Goal: Task Accomplishment & Management: Manage account settings

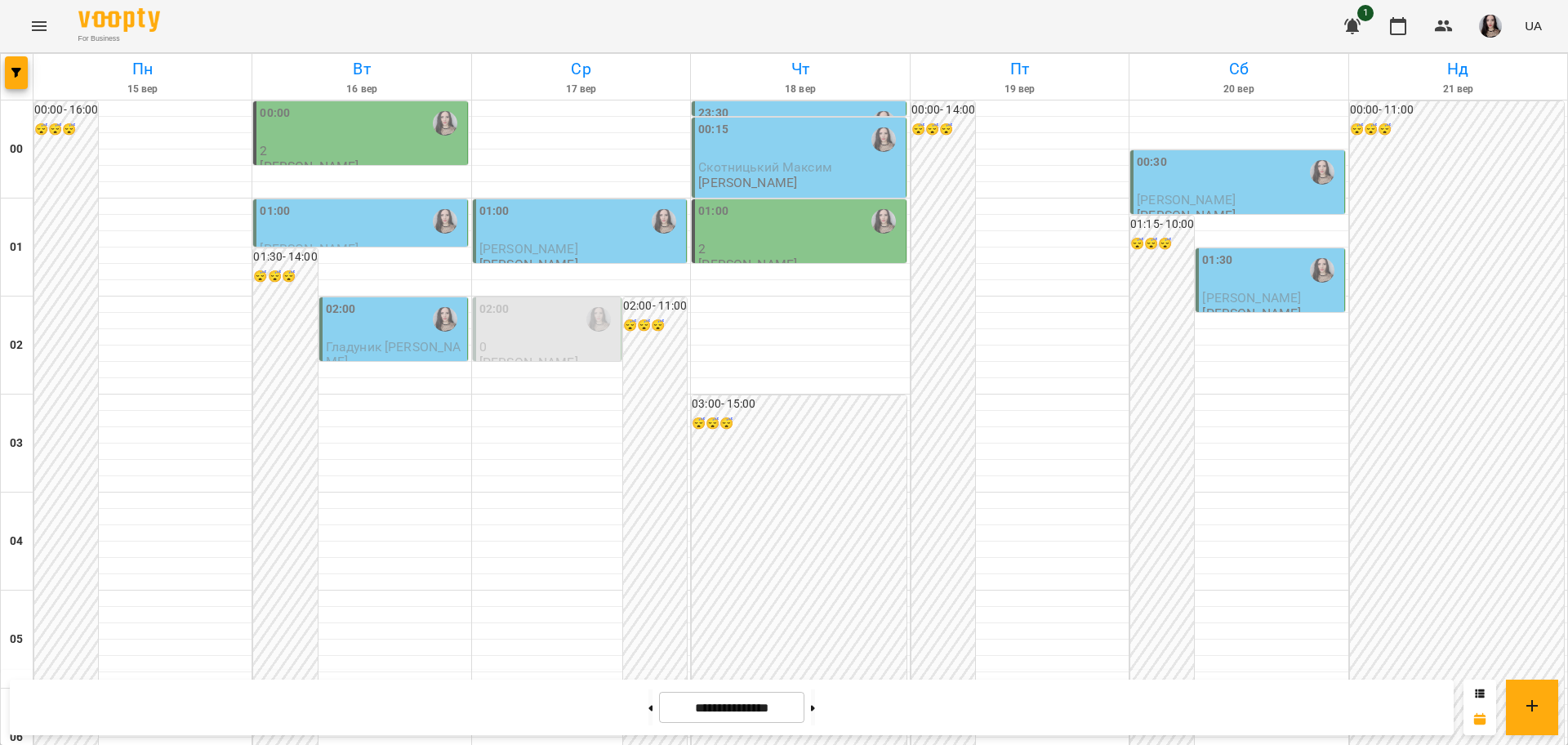
scroll to position [1781, 0]
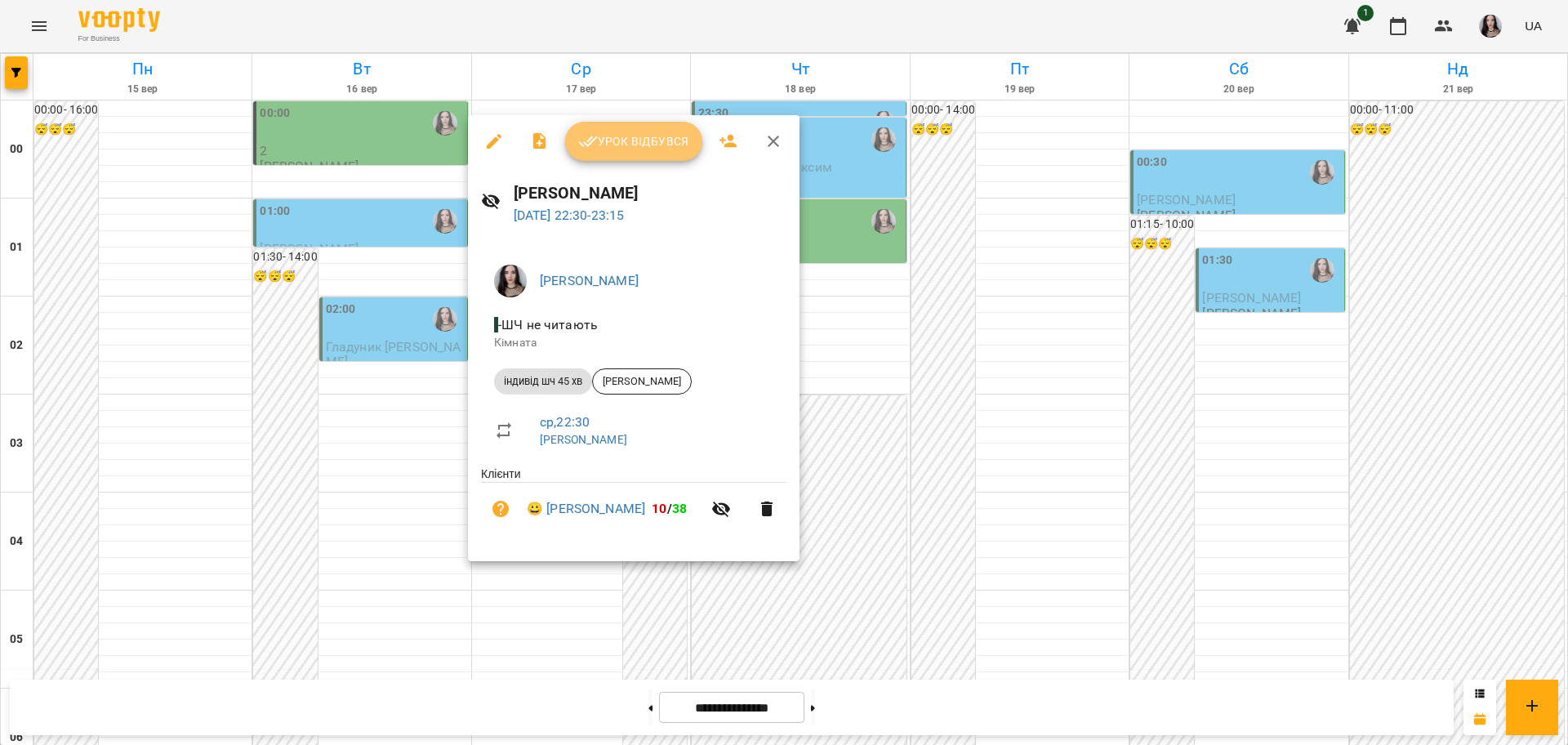
click at [637, 137] on span "Урок відбувся" at bounding box center [633, 141] width 111 height 19
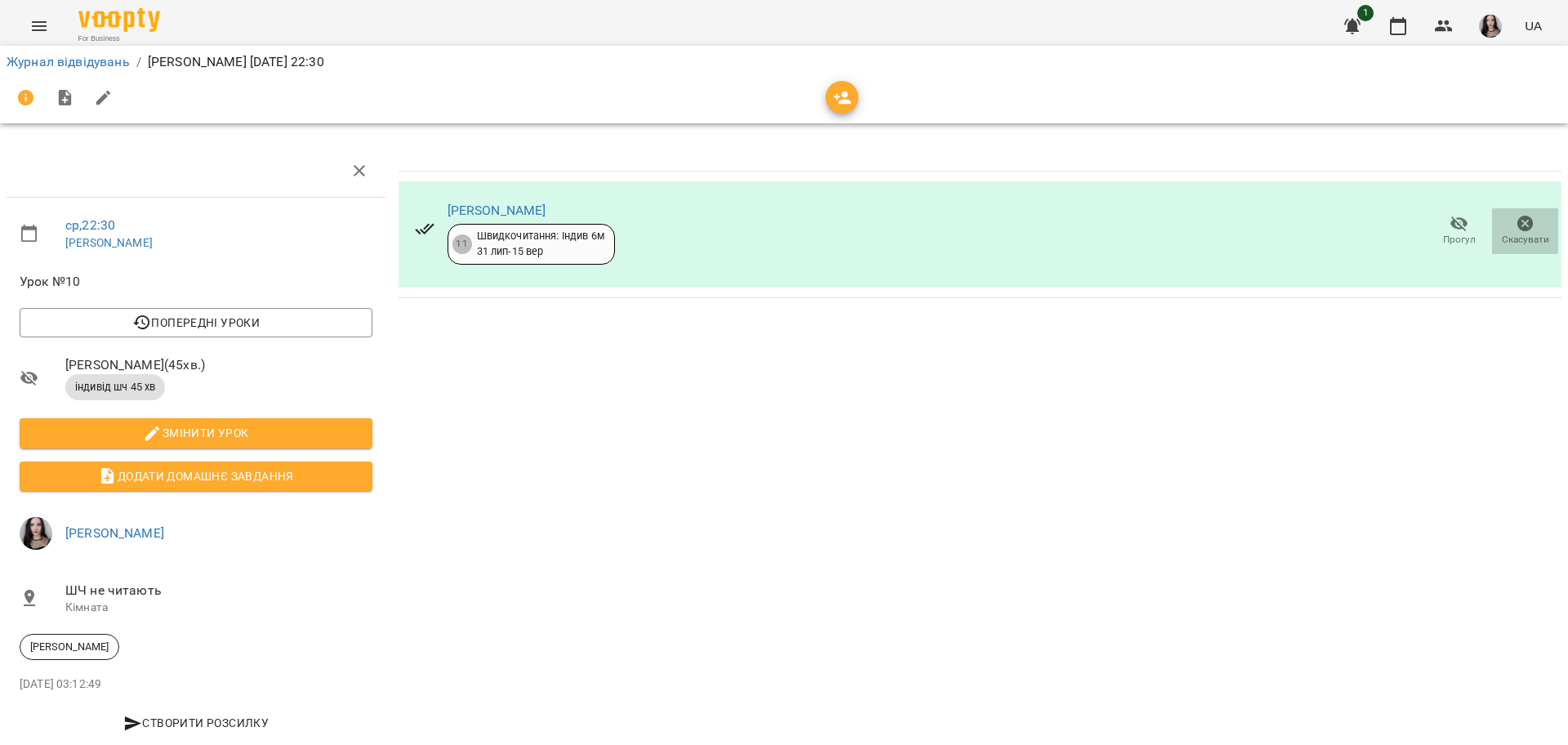
click at [1502, 225] on span "Скасувати" at bounding box center [1525, 230] width 46 height 33
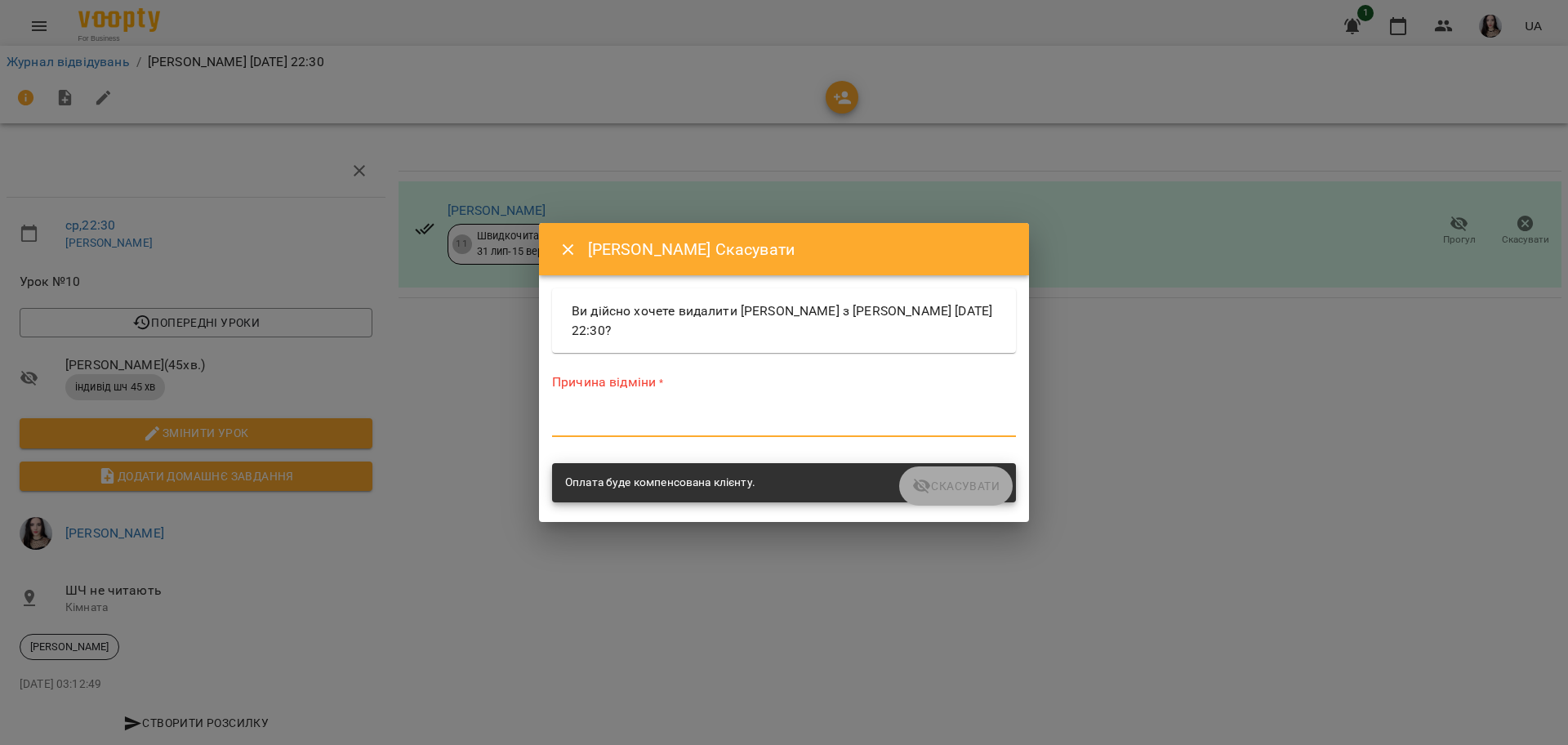
click at [688, 417] on textarea at bounding box center [784, 424] width 464 height 15
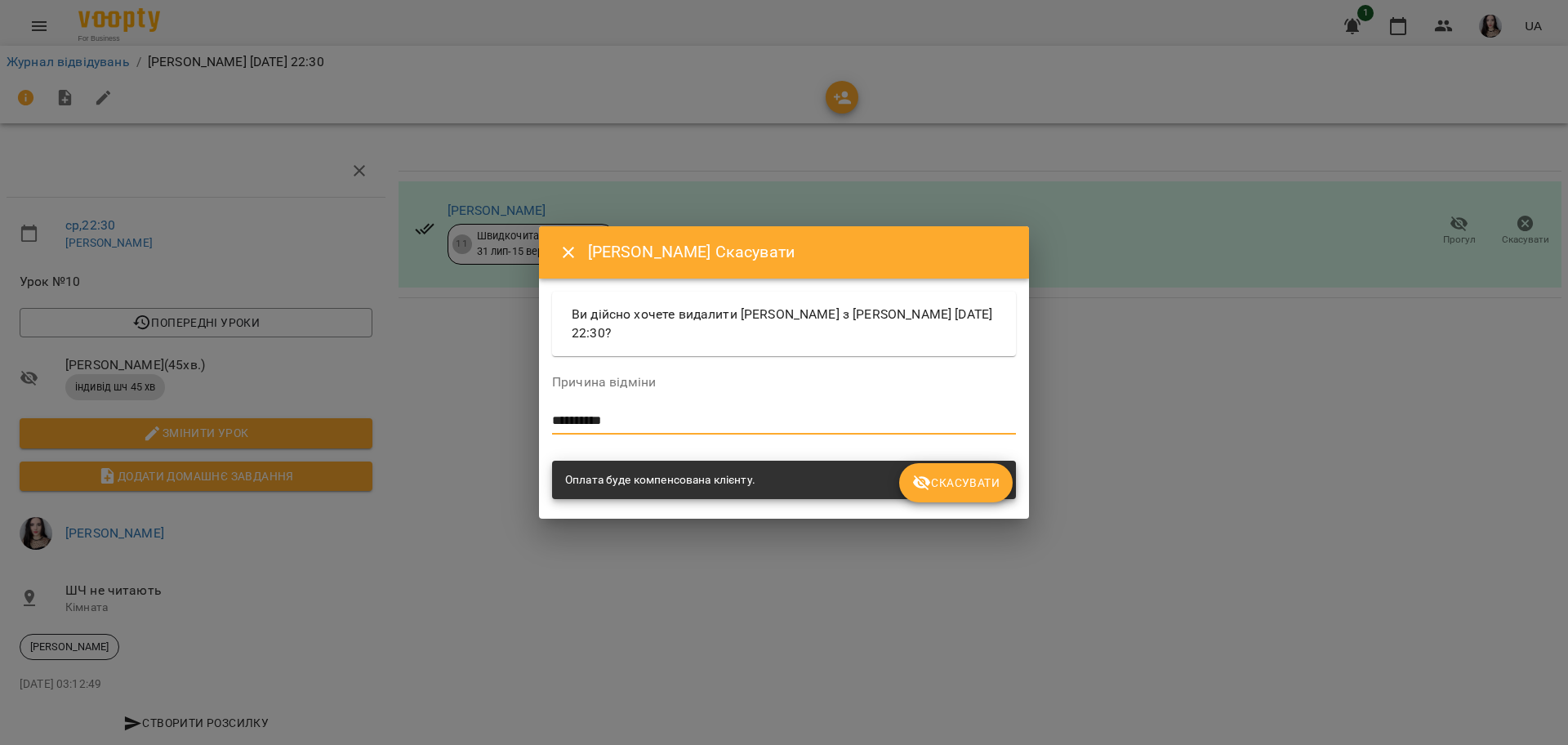
type textarea "**********"
click at [938, 489] on span "Скасувати" at bounding box center [955, 482] width 88 height 19
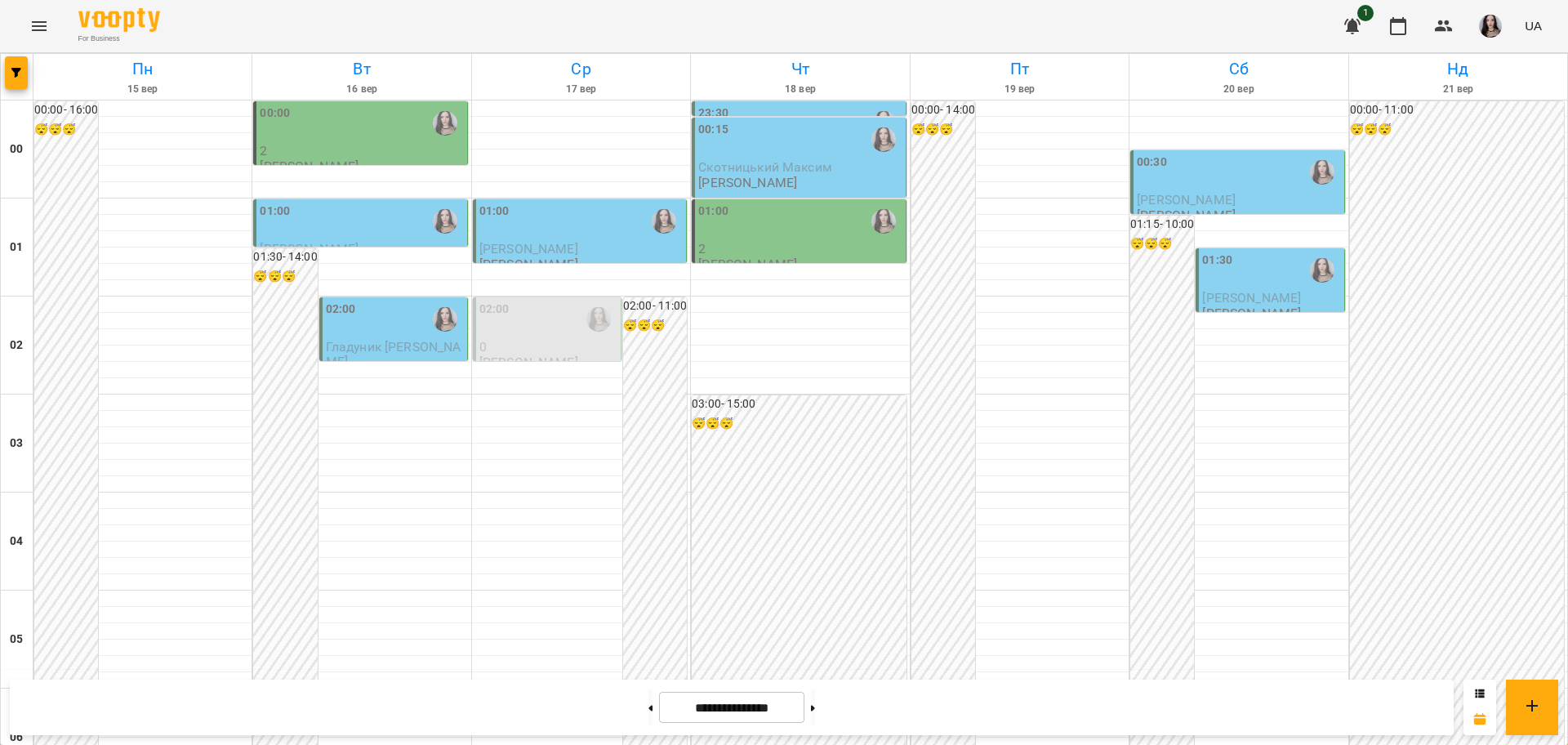
scroll to position [1781, 0]
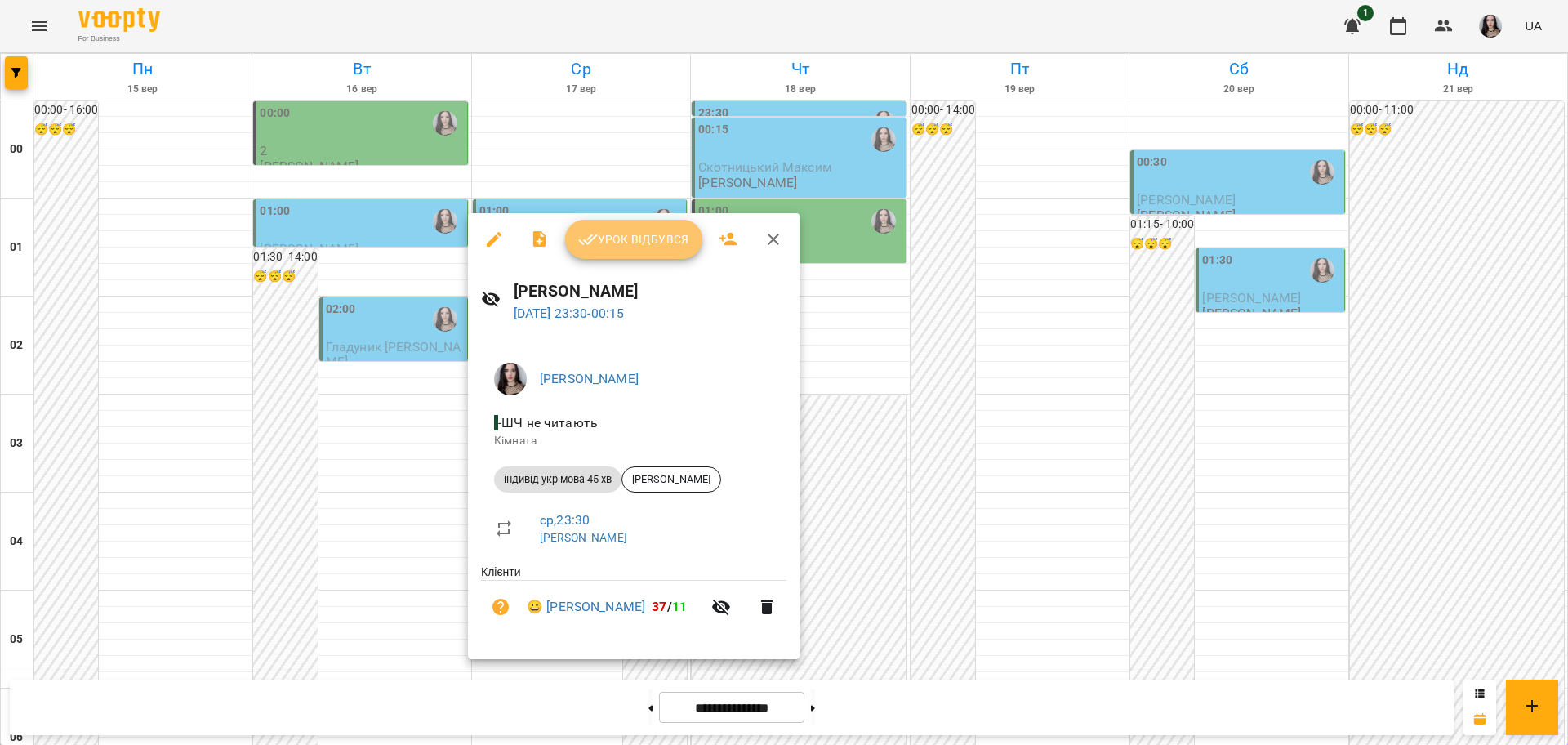
click at [643, 228] on button "Урок відбувся" at bounding box center [633, 239] width 138 height 39
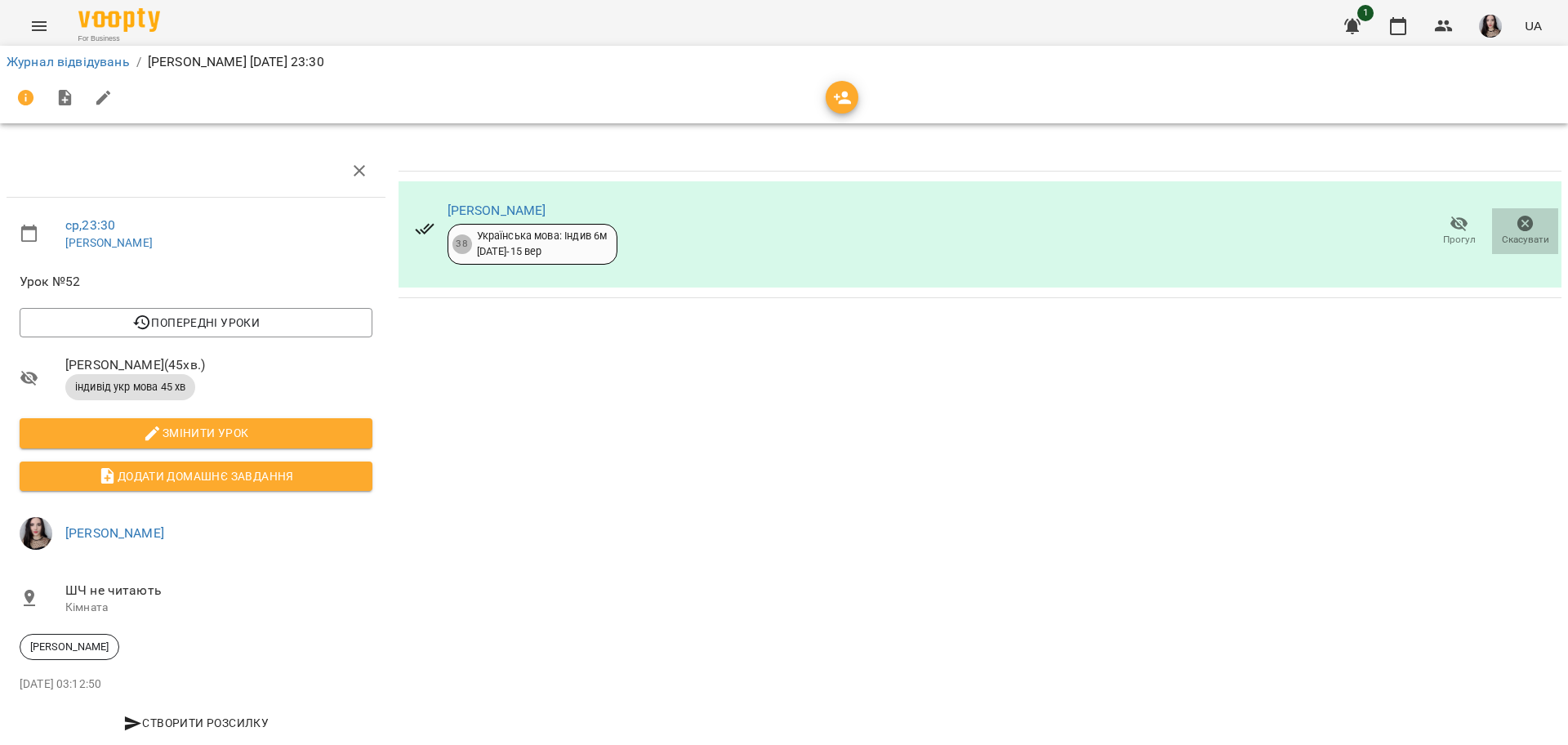
click at [1516, 243] on span "Скасувати" at bounding box center [1525, 240] width 47 height 13
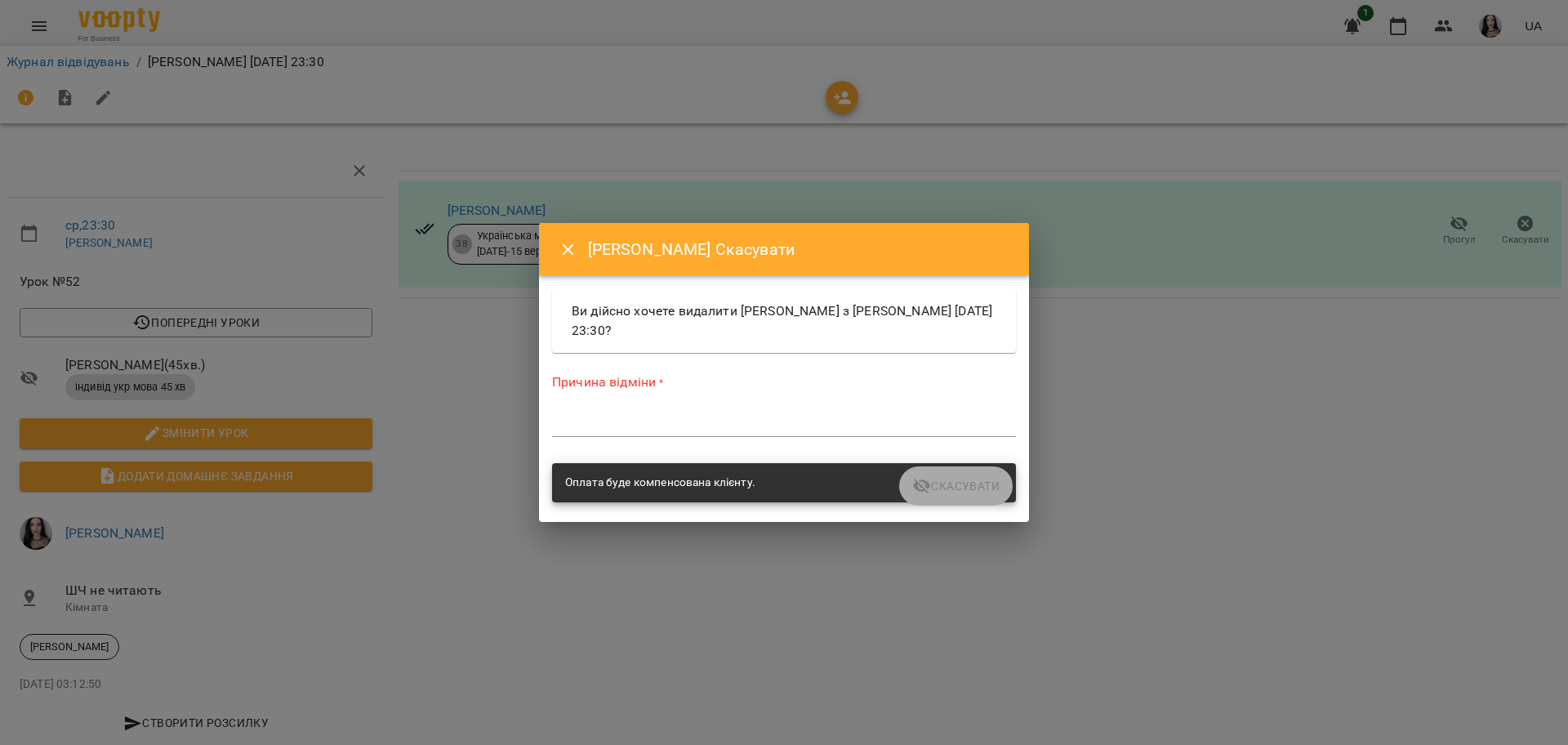
click at [600, 432] on div "*" at bounding box center [784, 424] width 464 height 26
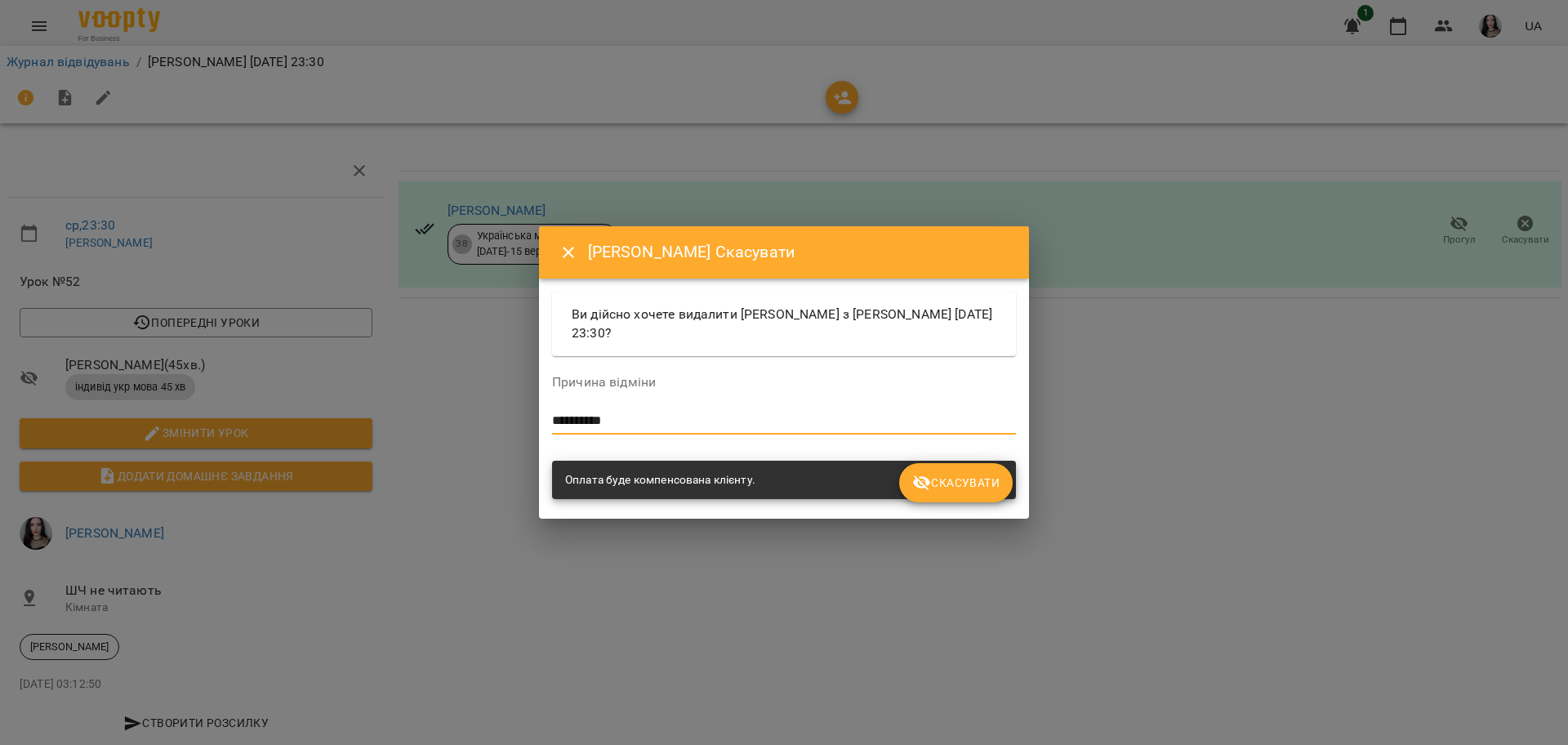
type textarea "**********"
click at [982, 487] on span "Скасувати" at bounding box center [955, 482] width 88 height 19
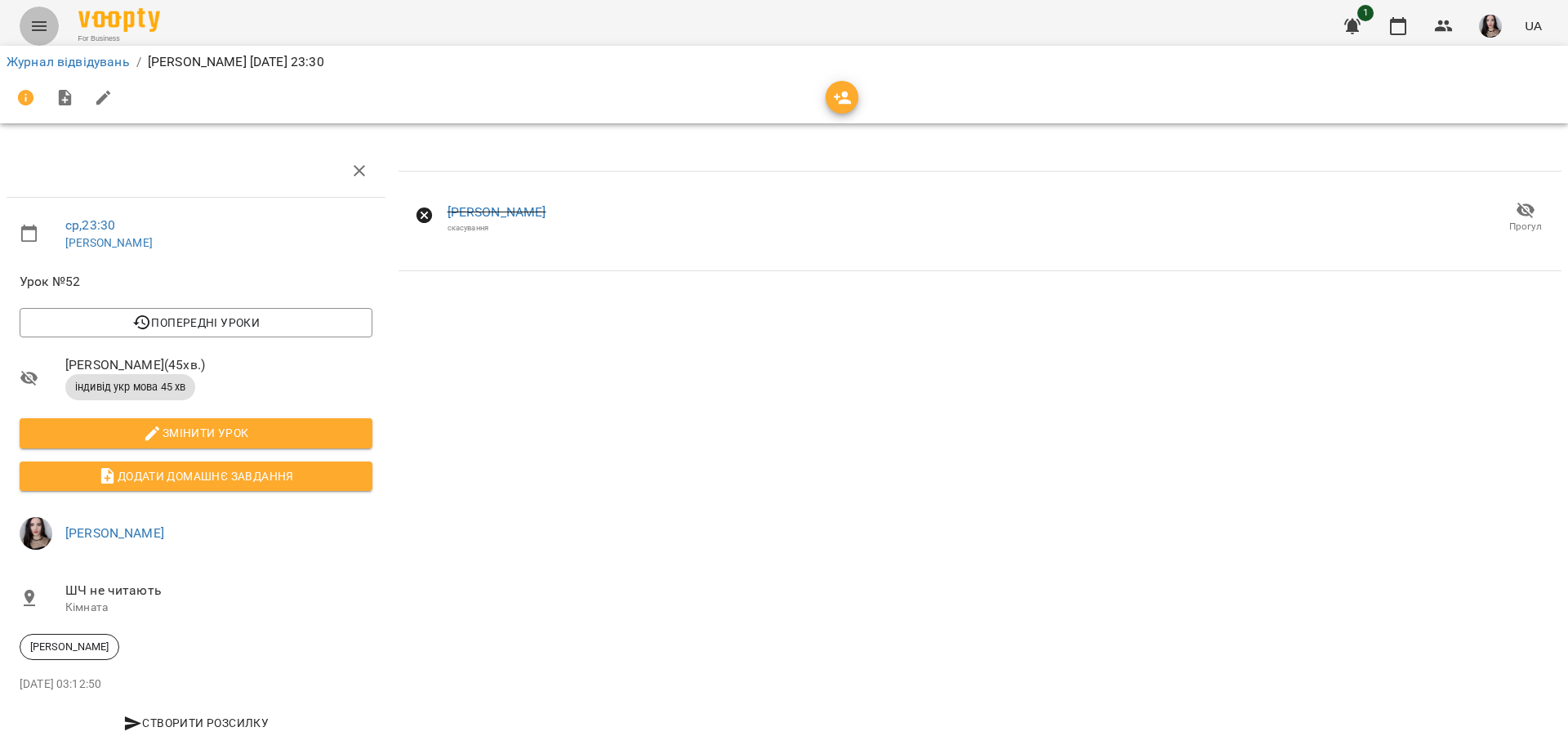
click at [27, 11] on button "Menu" at bounding box center [39, 26] width 39 height 39
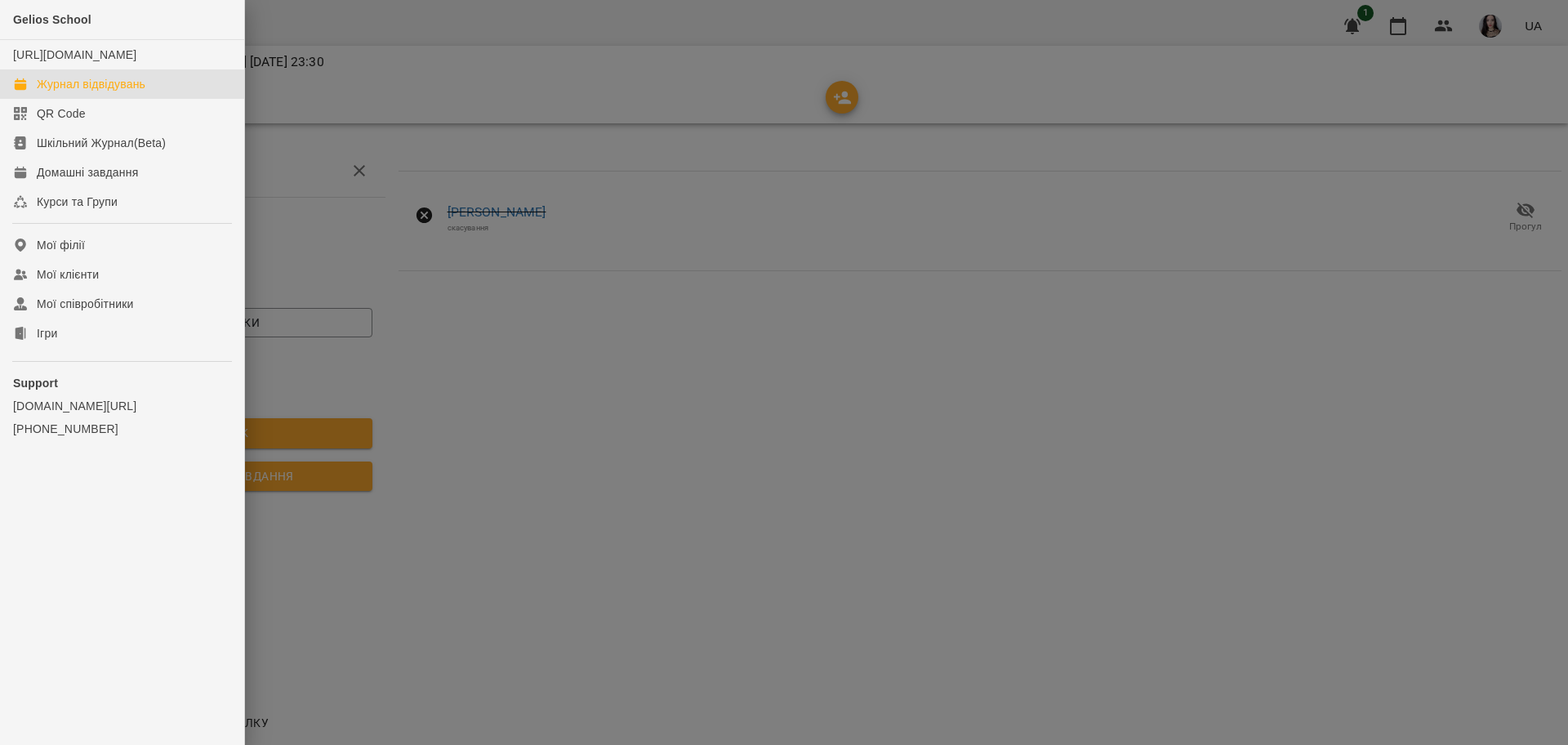
click at [81, 92] on div "Журнал відвідувань" at bounding box center [90, 84] width 109 height 16
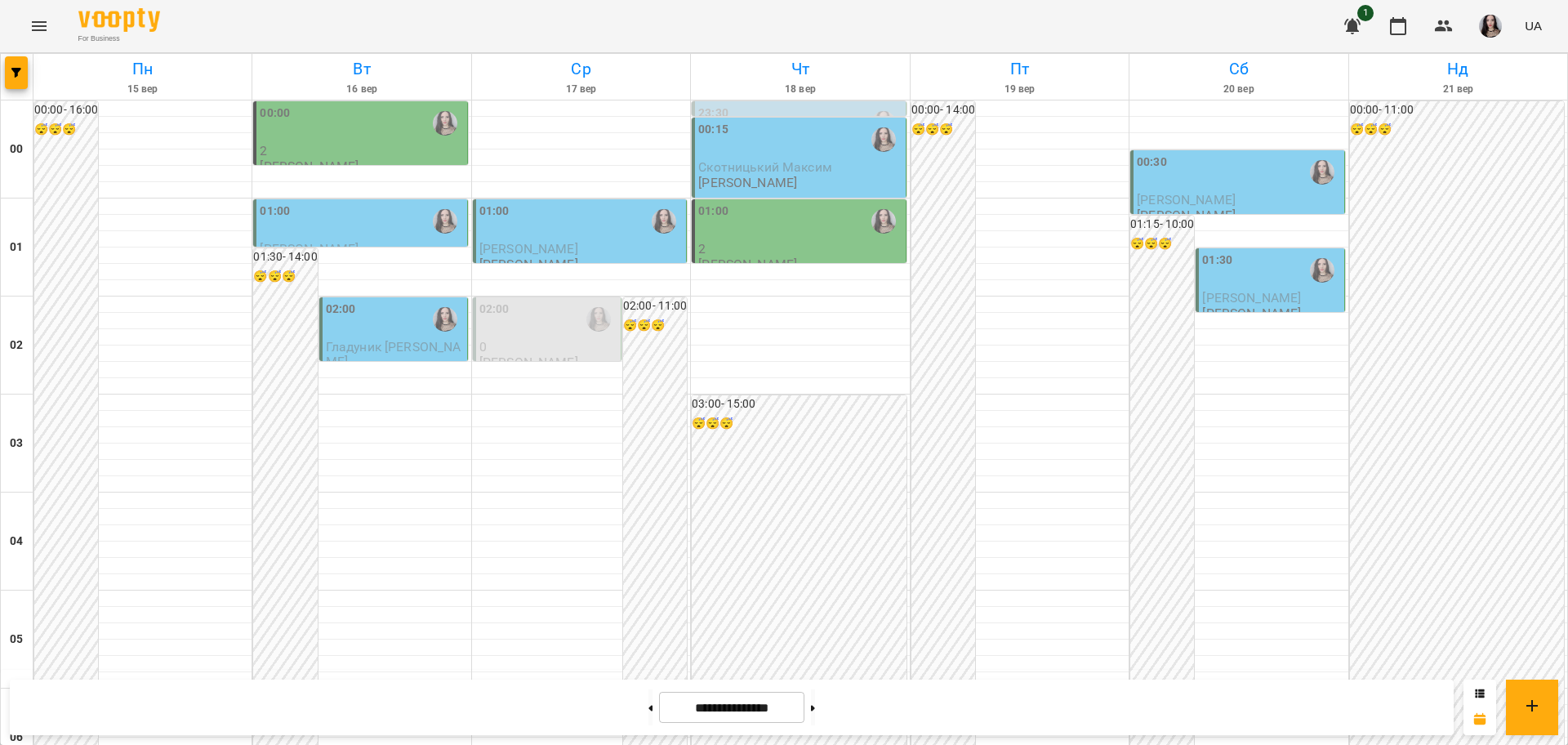
scroll to position [1781, 0]
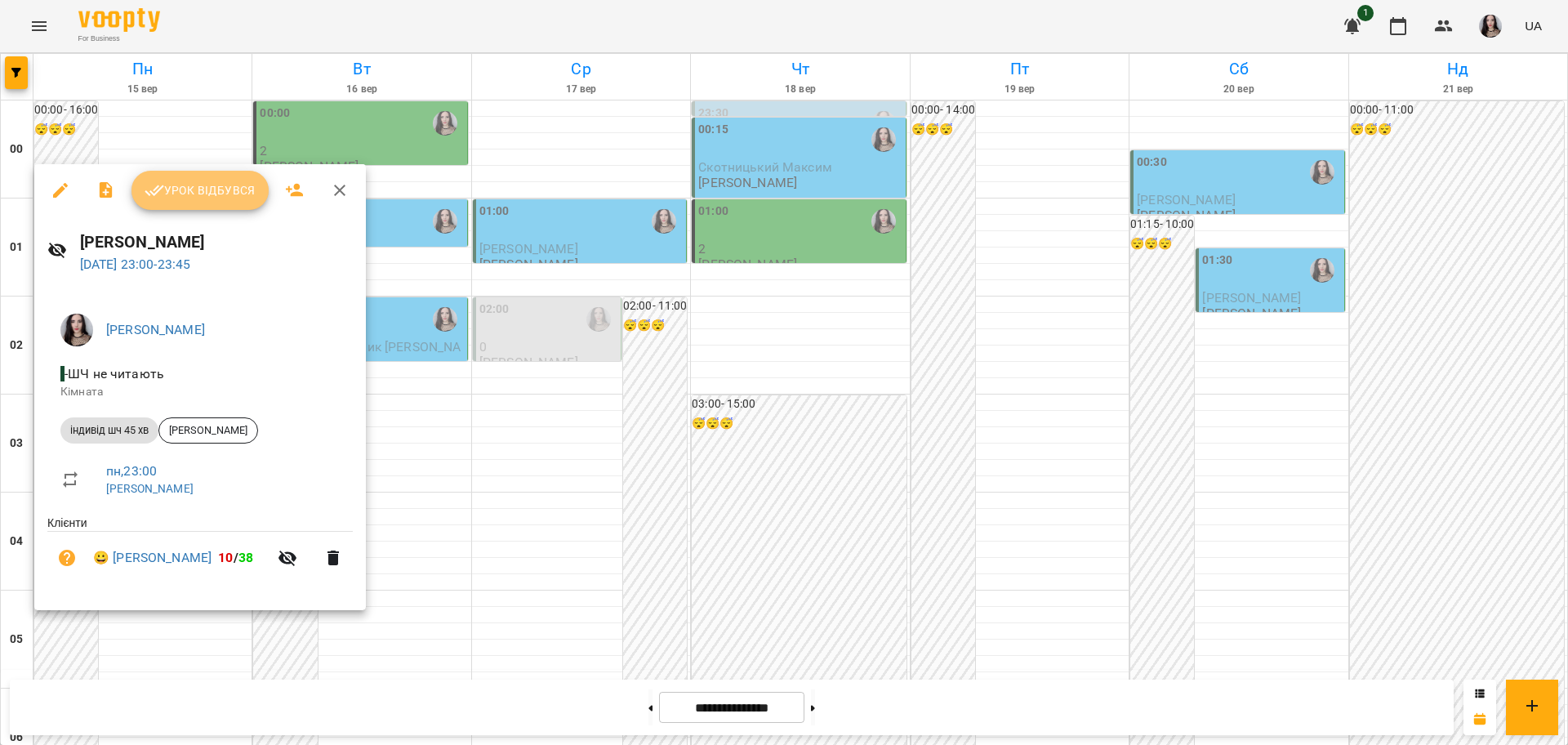
click at [220, 174] on button "Урок відбувся" at bounding box center [200, 190] width 138 height 39
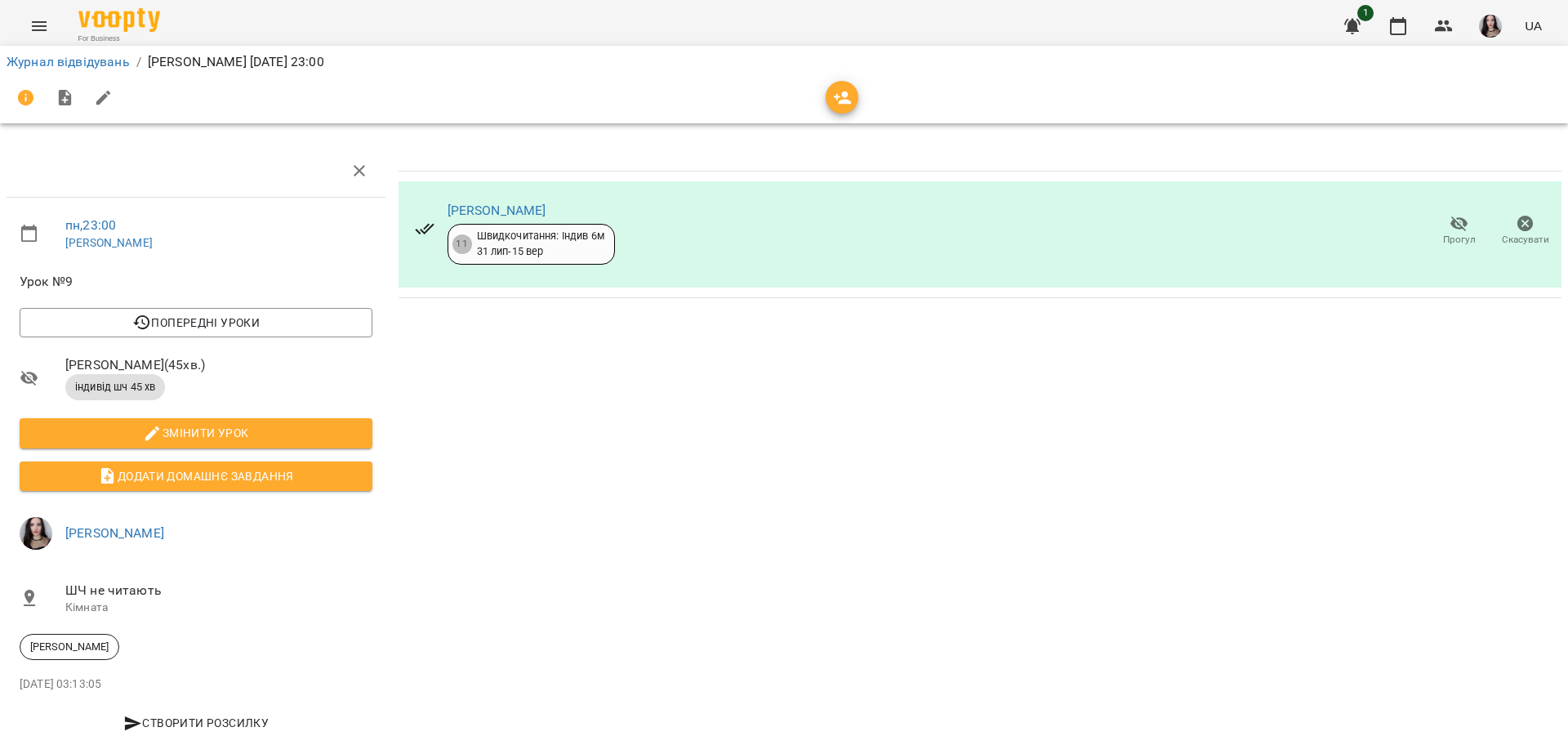
click at [0, 294] on div "пн , 23:00 [PERSON_NAME] №9 Попередні уроки [DATE] 22:30 [DATE] 23:00 [DATE] 22…" at bounding box center [195, 448] width 392 height 620
click at [35, 13] on button "Menu" at bounding box center [39, 26] width 39 height 39
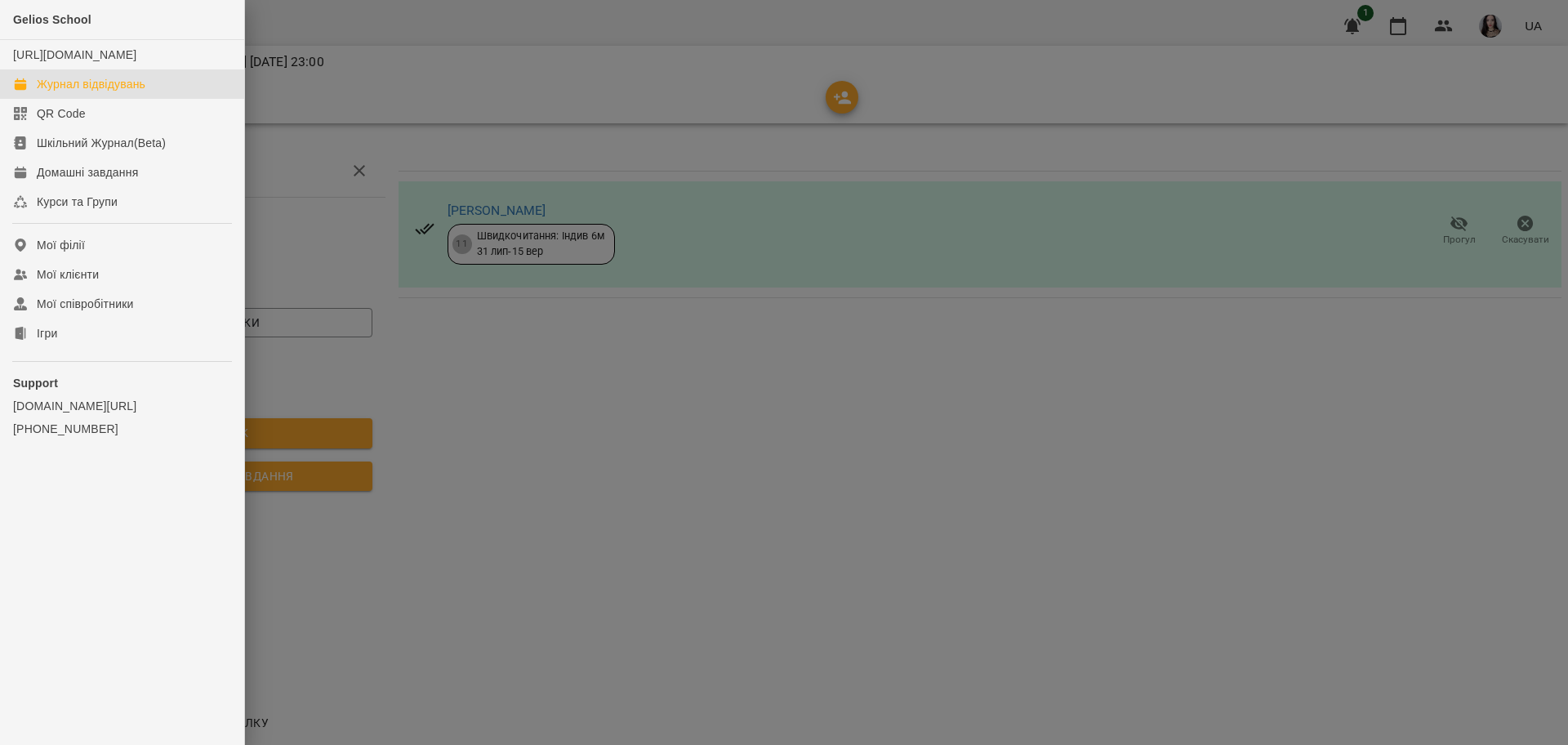
click at [53, 92] on div "Журнал відвідувань" at bounding box center [90, 84] width 109 height 16
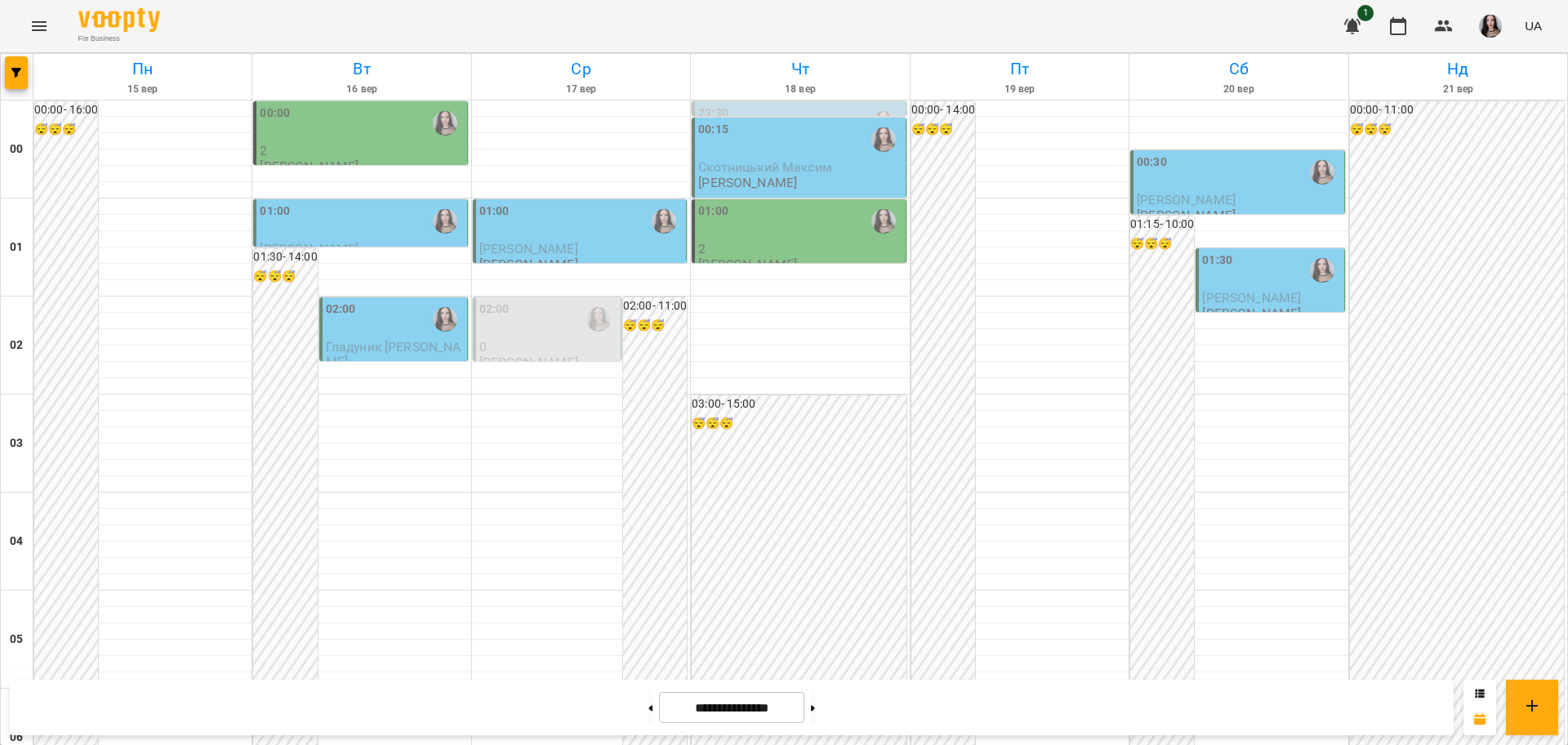
click at [330, 142] on div "00:00" at bounding box center [361, 124] width 203 height 39
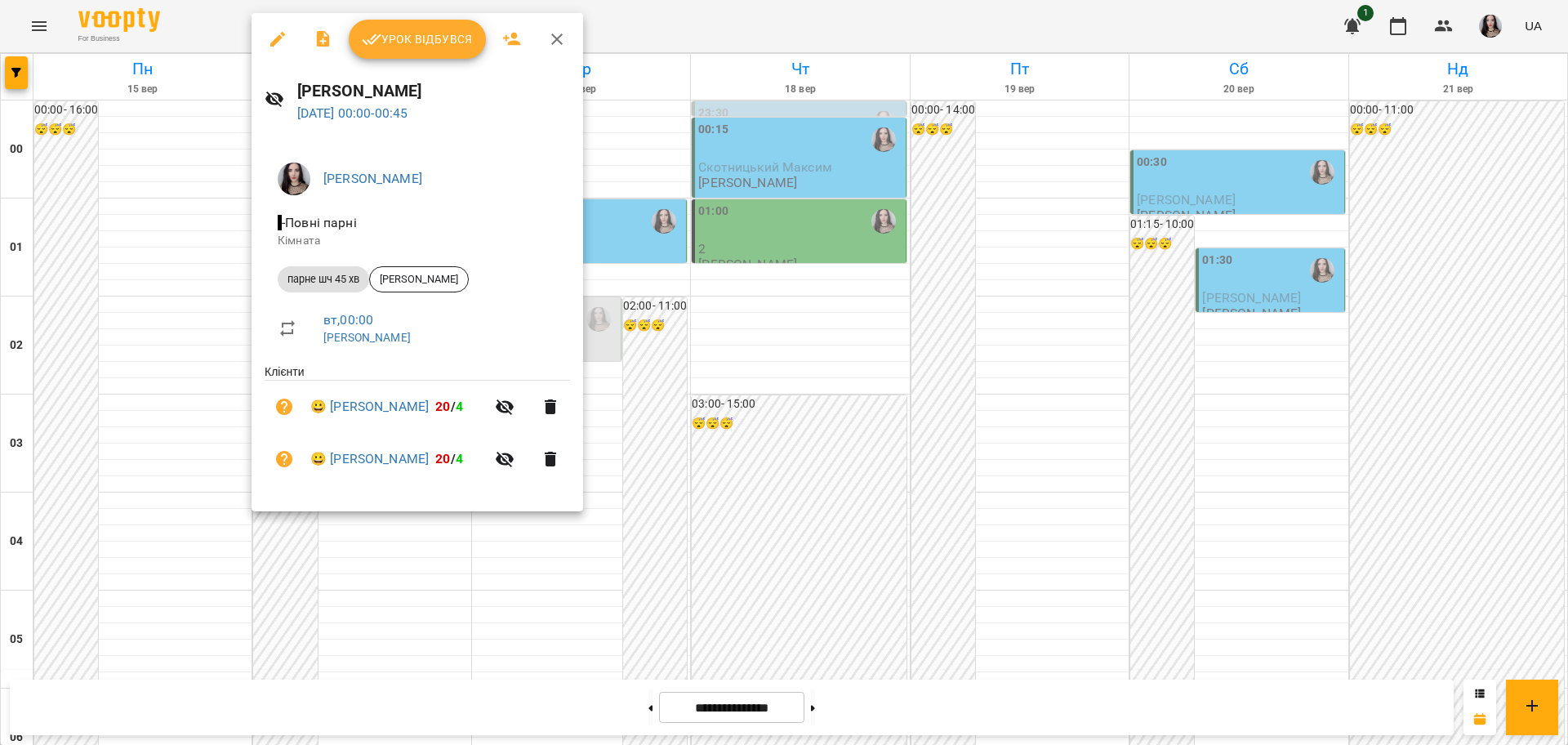
click at [1028, 397] on div at bounding box center [784, 372] width 1568 height 745
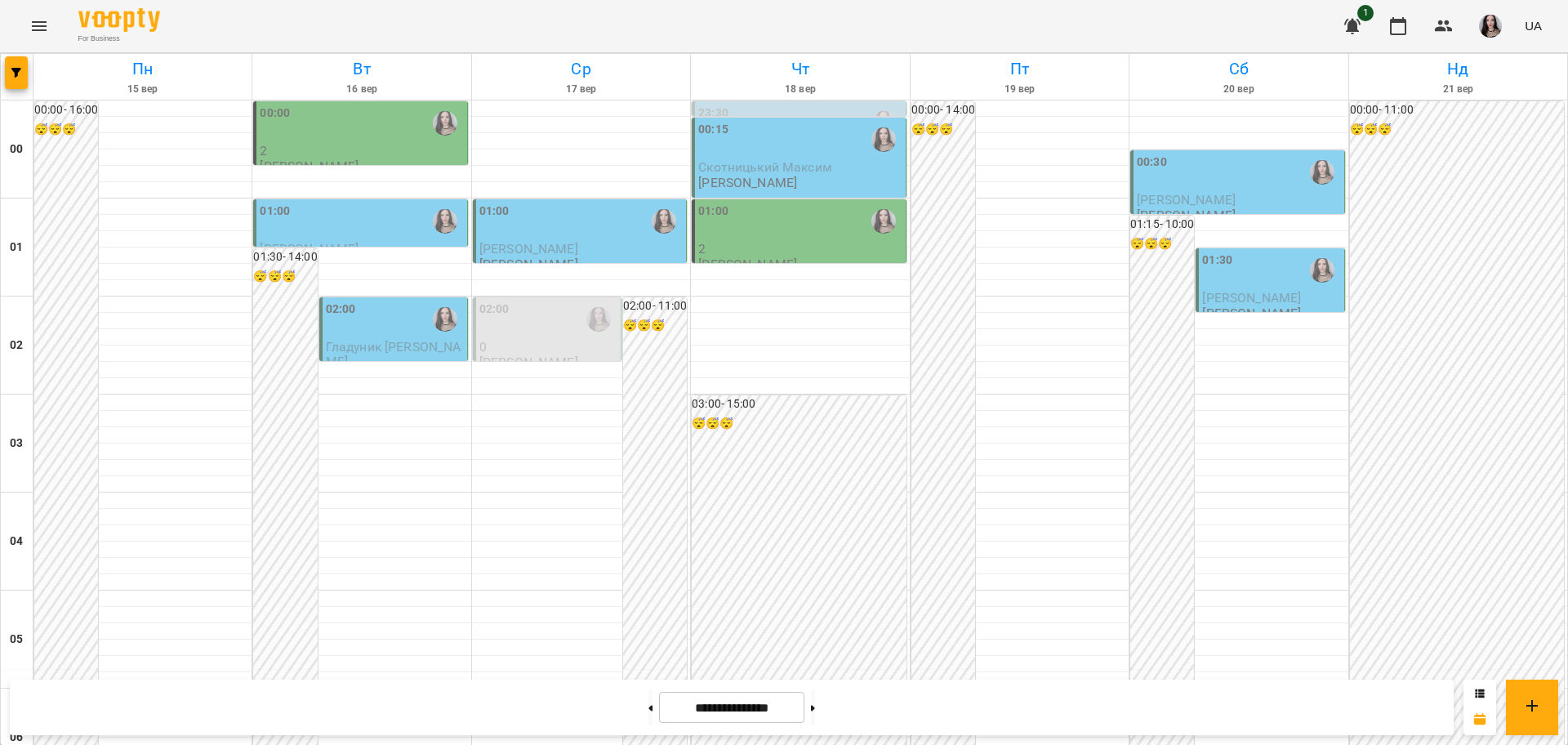
scroll to position [1781, 0]
